Goal: Information Seeking & Learning: Understand process/instructions

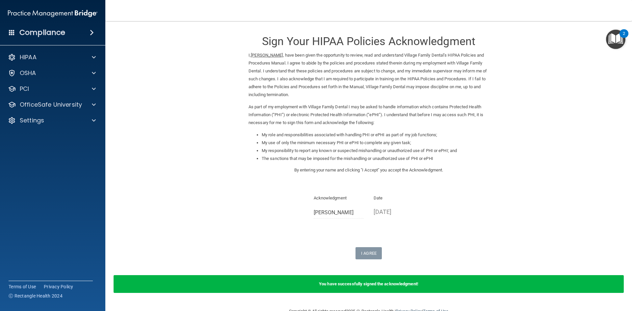
click at [616, 39] on img "Open Resource Center, 2 new notifications" at bounding box center [615, 39] width 19 height 19
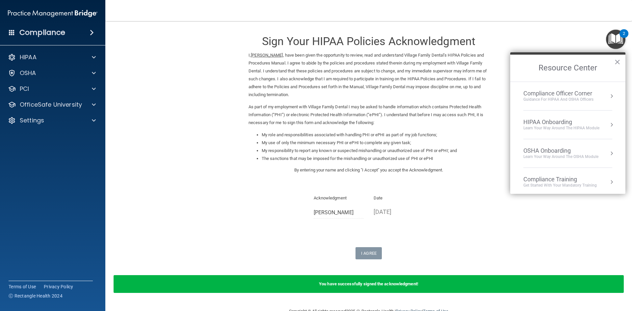
click at [567, 93] on div "Compliance Officer Corner" at bounding box center [558, 93] width 70 height 7
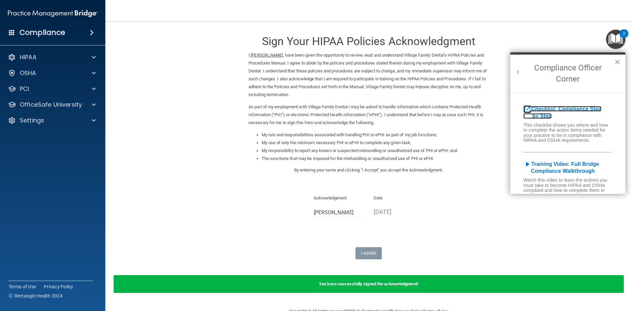
click at [582, 106] on b "Checklist: Compliance Step by Step" at bounding box center [562, 112] width 78 height 13
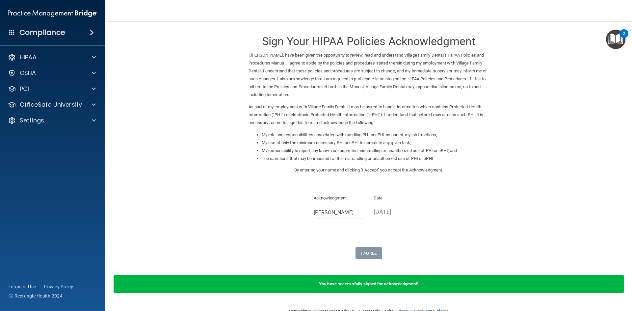
click at [620, 35] on div "2" at bounding box center [624, 33] width 9 height 9
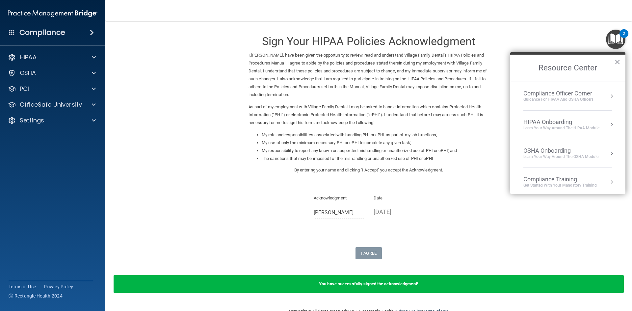
click at [561, 123] on div "HIPAA Onboarding" at bounding box center [561, 122] width 76 height 7
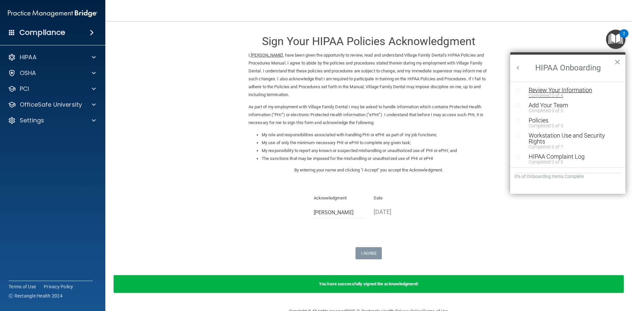
click at [559, 90] on div "Review Your Information" at bounding box center [570, 90] width 83 height 6
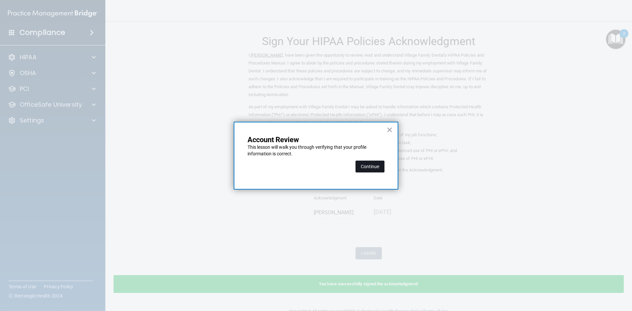
click at [379, 169] on button "Continue" at bounding box center [370, 167] width 29 height 12
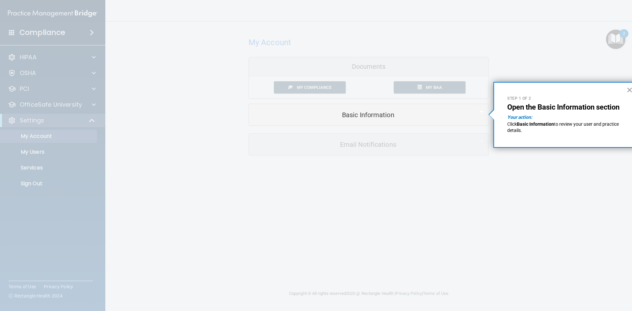
click at [628, 89] on button "×" at bounding box center [630, 90] width 6 height 11
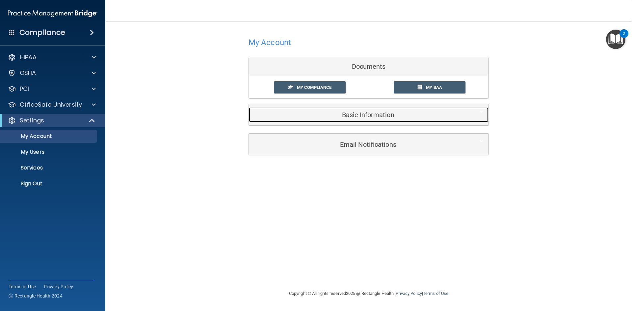
click at [343, 116] on h5 "Basic Information" at bounding box center [359, 114] width 210 height 7
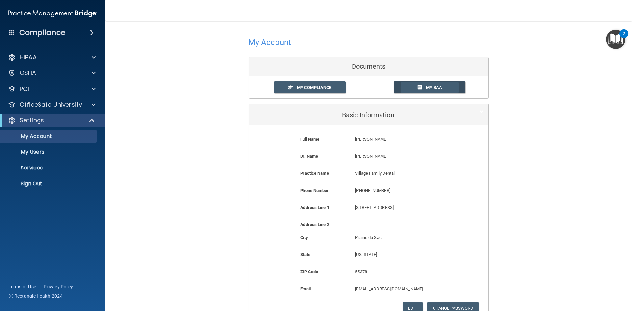
click at [430, 85] on span "My BAA" at bounding box center [434, 87] width 16 height 5
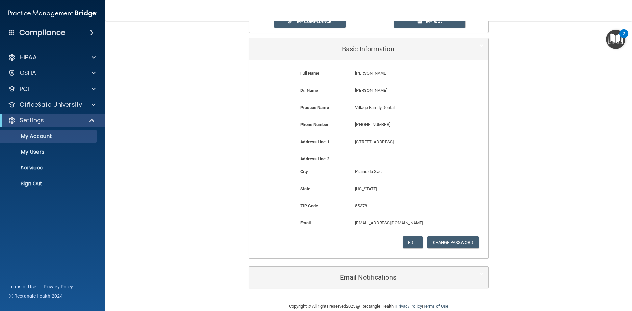
scroll to position [77, 0]
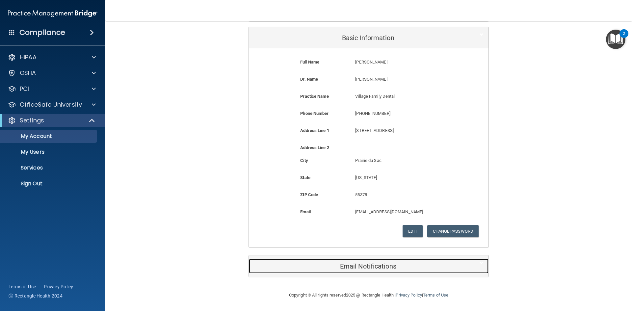
click at [367, 267] on h5 "Email Notifications" at bounding box center [359, 266] width 210 height 7
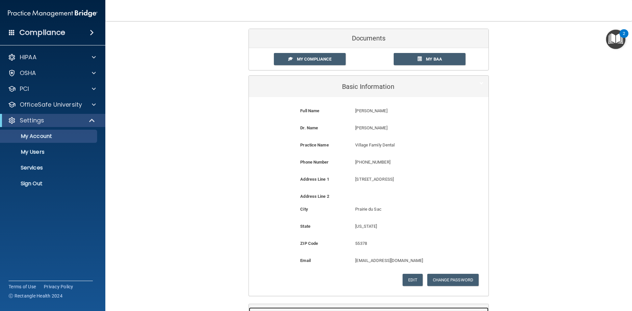
scroll to position [0, 0]
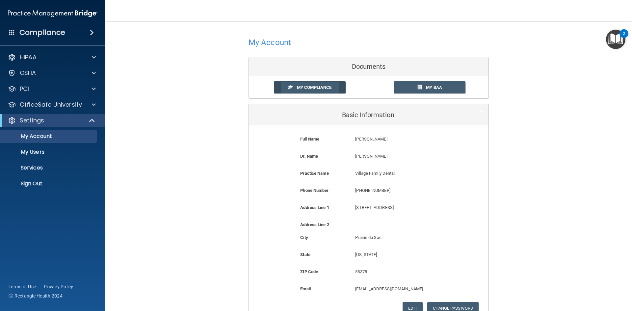
click at [333, 93] on link "My Compliance" at bounding box center [310, 87] width 72 height 12
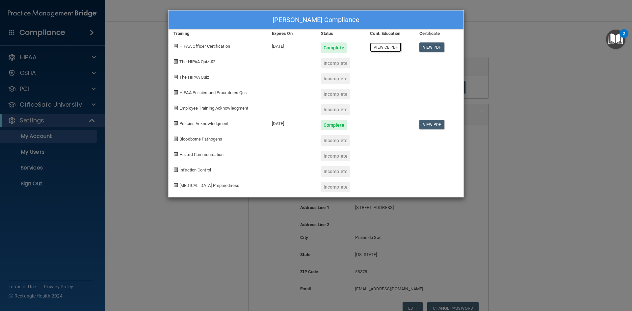
click at [380, 49] on link "View CE PDF" at bounding box center [385, 47] width 31 height 10
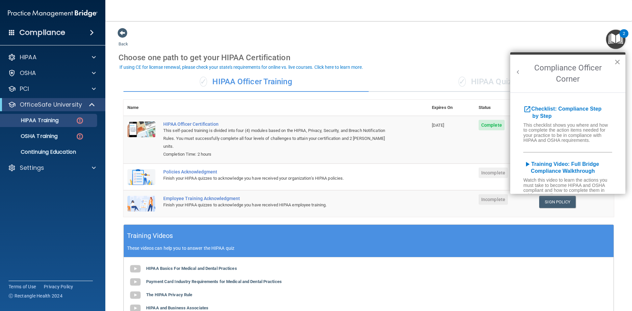
click at [618, 60] on button "×" at bounding box center [617, 62] width 6 height 11
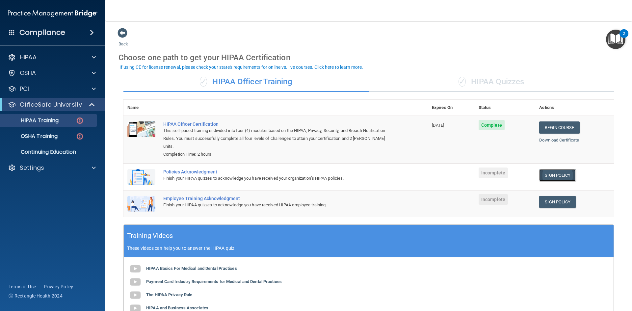
click at [550, 169] on link "Sign Policy" at bounding box center [557, 175] width 37 height 12
click at [51, 73] on div "OSHA" at bounding box center [44, 73] width 82 height 8
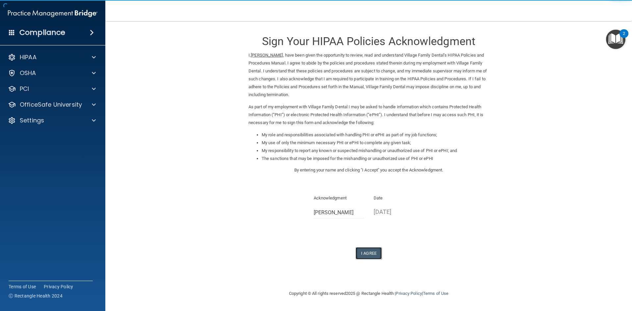
click at [372, 256] on button "I Agree" at bounding box center [369, 253] width 26 height 12
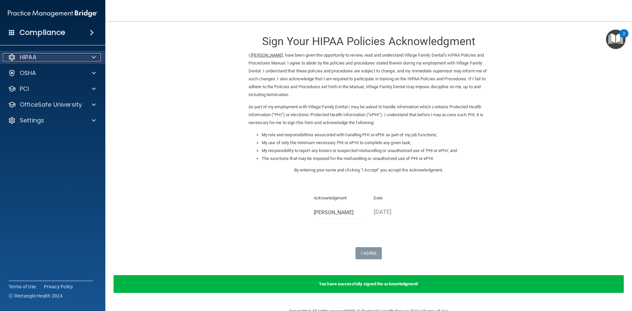
click at [36, 55] on p "HIPAA" at bounding box center [28, 57] width 17 height 8
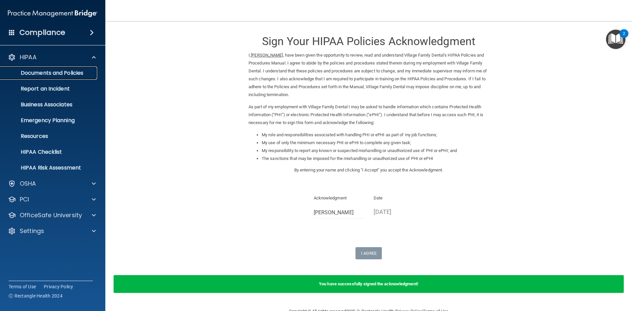
click at [38, 71] on p "Documents and Policies" at bounding box center [49, 73] width 90 height 7
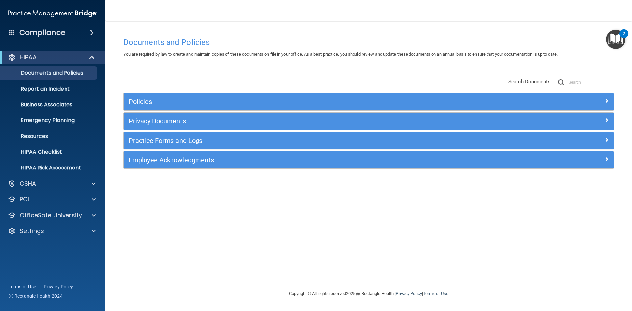
click at [91, 31] on span at bounding box center [92, 33] width 4 height 8
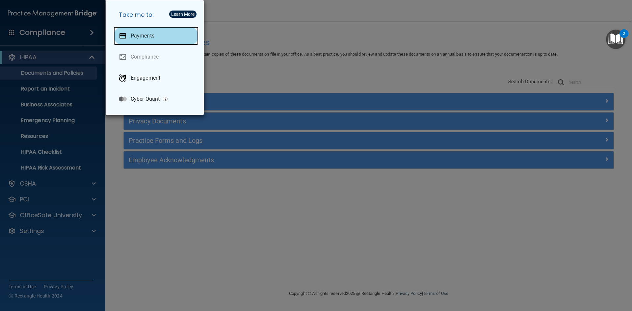
click at [142, 36] on p "Payments" at bounding box center [143, 36] width 24 height 7
